Goal: Task Accomplishment & Management: Manage account settings

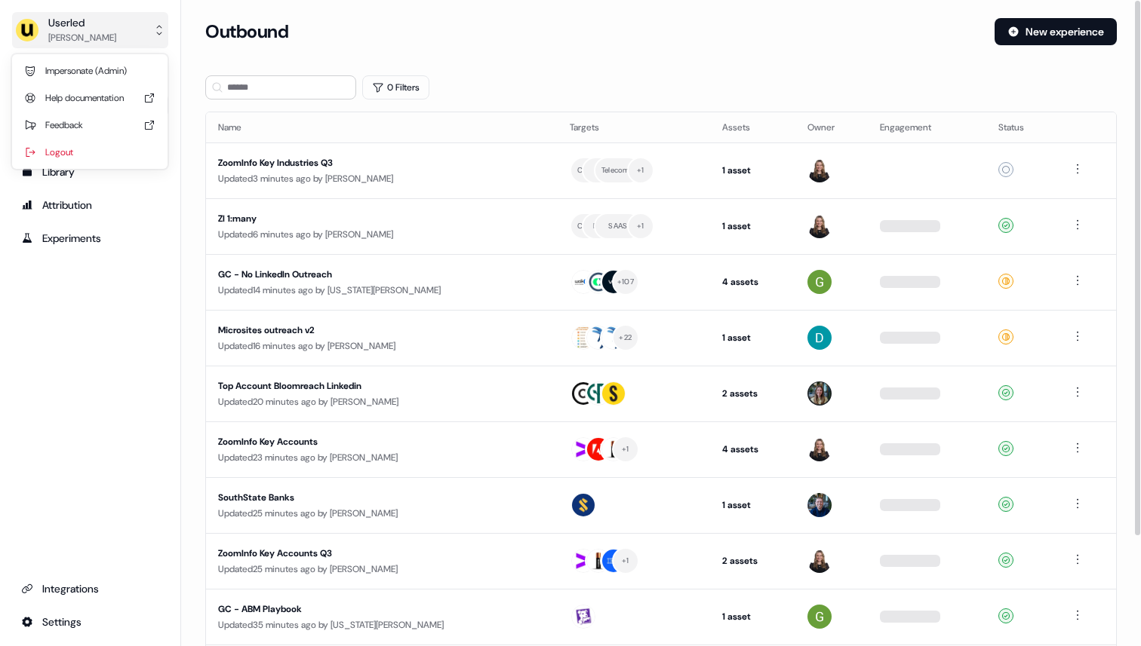
click at [90, 39] on div "[PERSON_NAME]" at bounding box center [82, 37] width 68 height 15
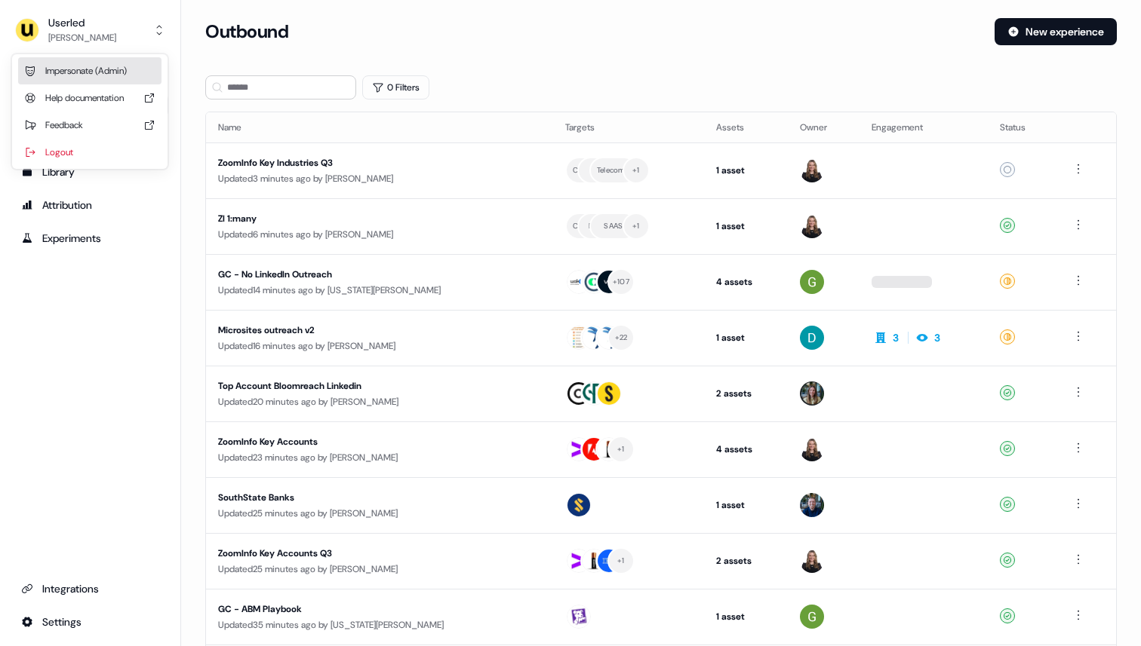
click at [91, 72] on div "Impersonate (Admin)" at bounding box center [89, 70] width 143 height 27
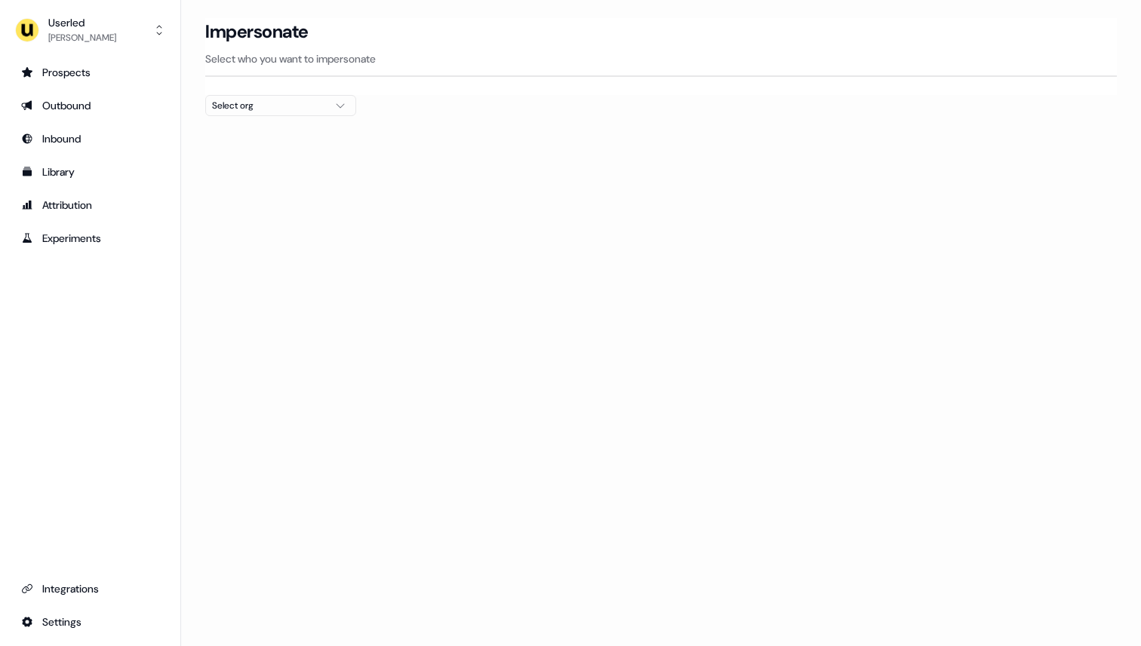
click at [275, 103] on div "Select org" at bounding box center [268, 105] width 113 height 15
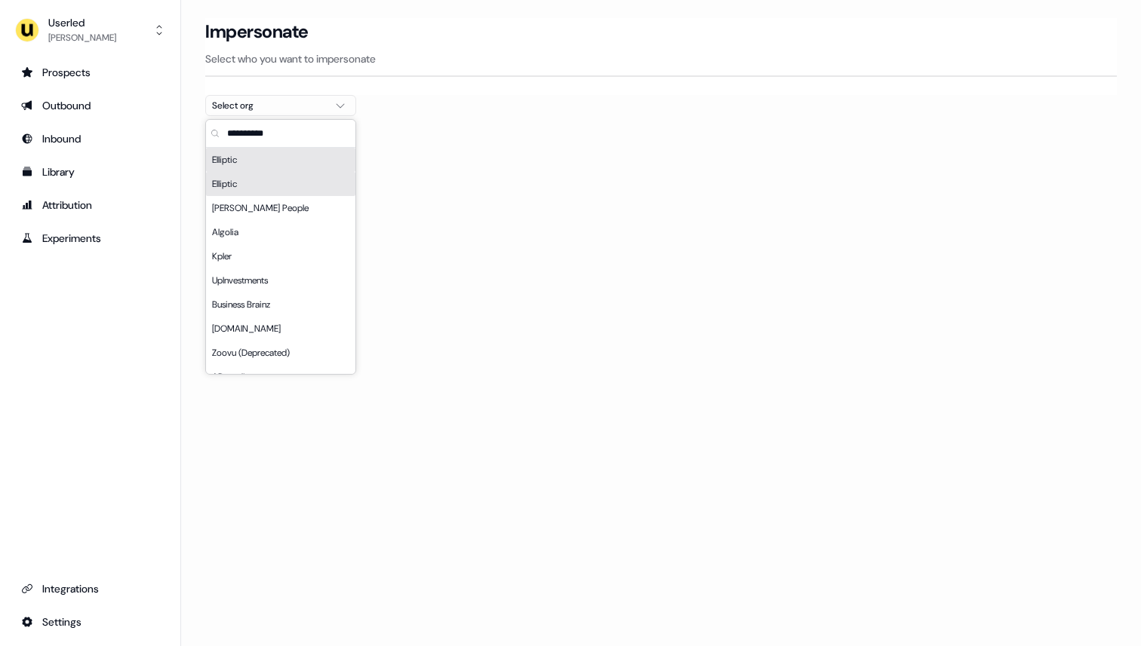
click at [257, 158] on div "Elliptic" at bounding box center [280, 160] width 149 height 24
click at [253, 185] on div "Elliptic" at bounding box center [280, 184] width 149 height 24
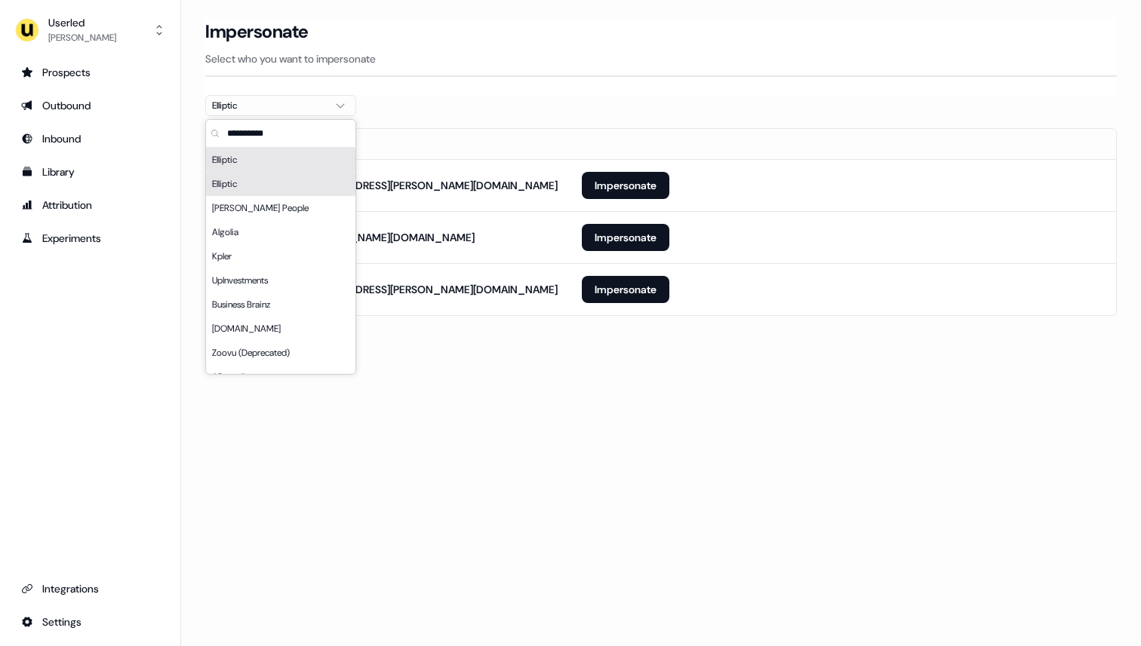
click at [504, 130] on th "Email" at bounding box center [388, 144] width 364 height 30
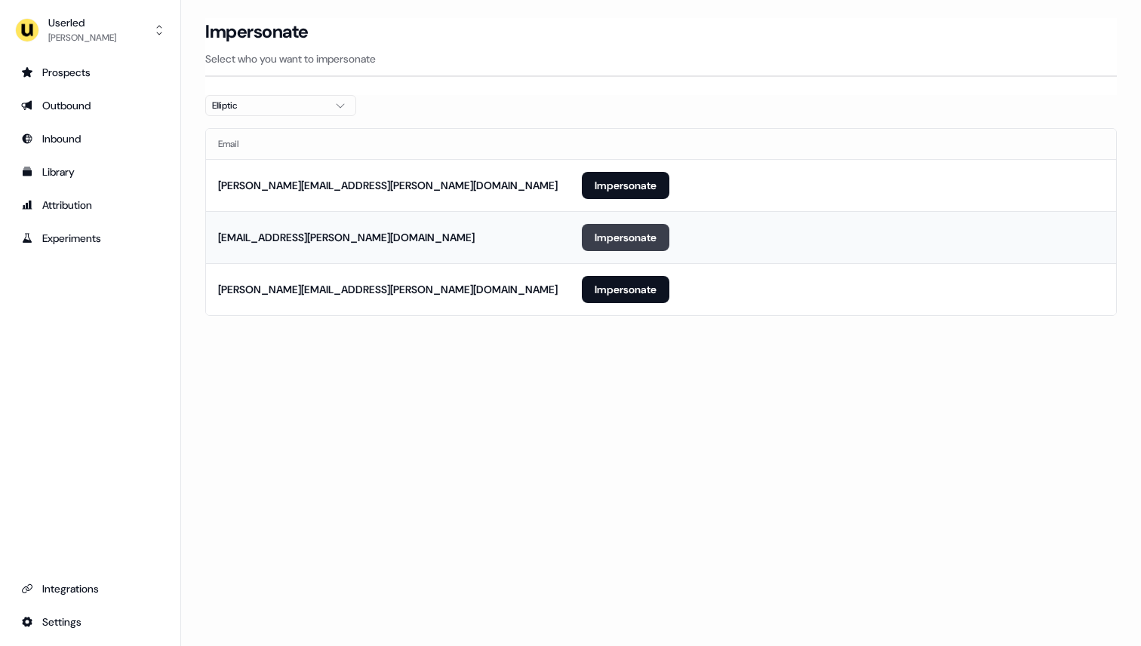
click at [622, 242] on button "Impersonate" at bounding box center [625, 237] width 87 height 27
